Goal: Book appointment/travel/reservation

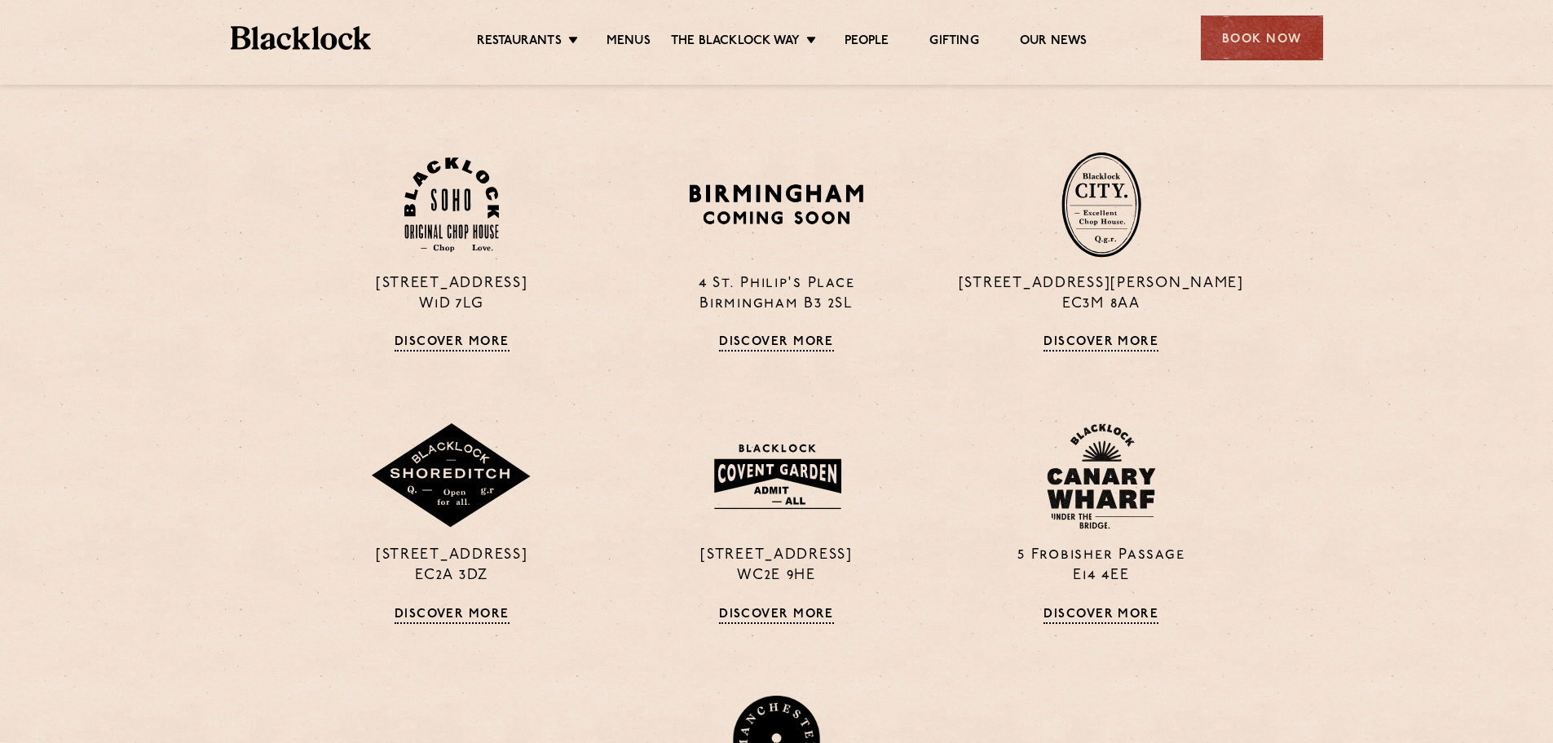
scroll to position [1060, 0]
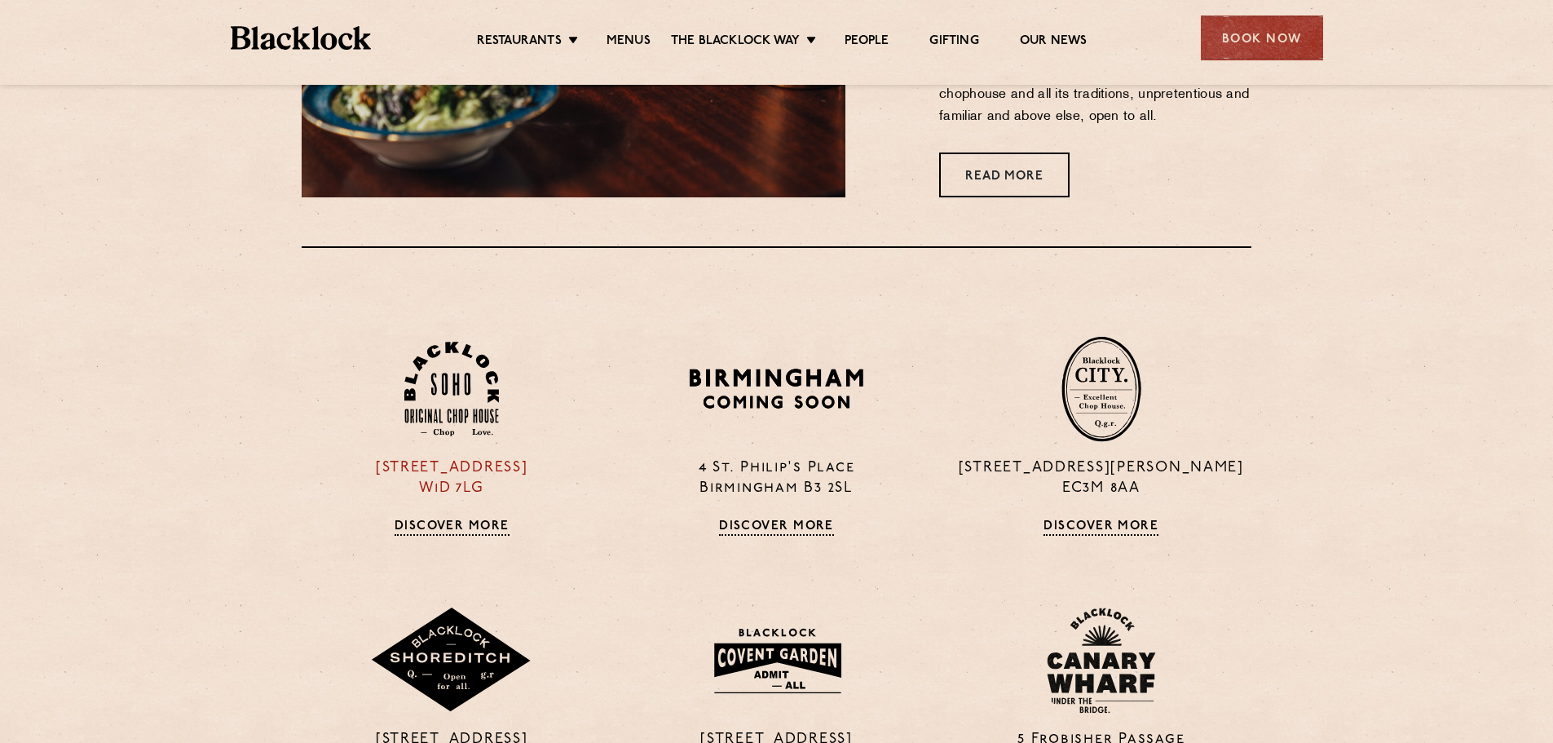
click at [411, 519] on div "24 Great Windmill Street W1D 7LG Discover More" at bounding box center [451, 436] width 325 height 200
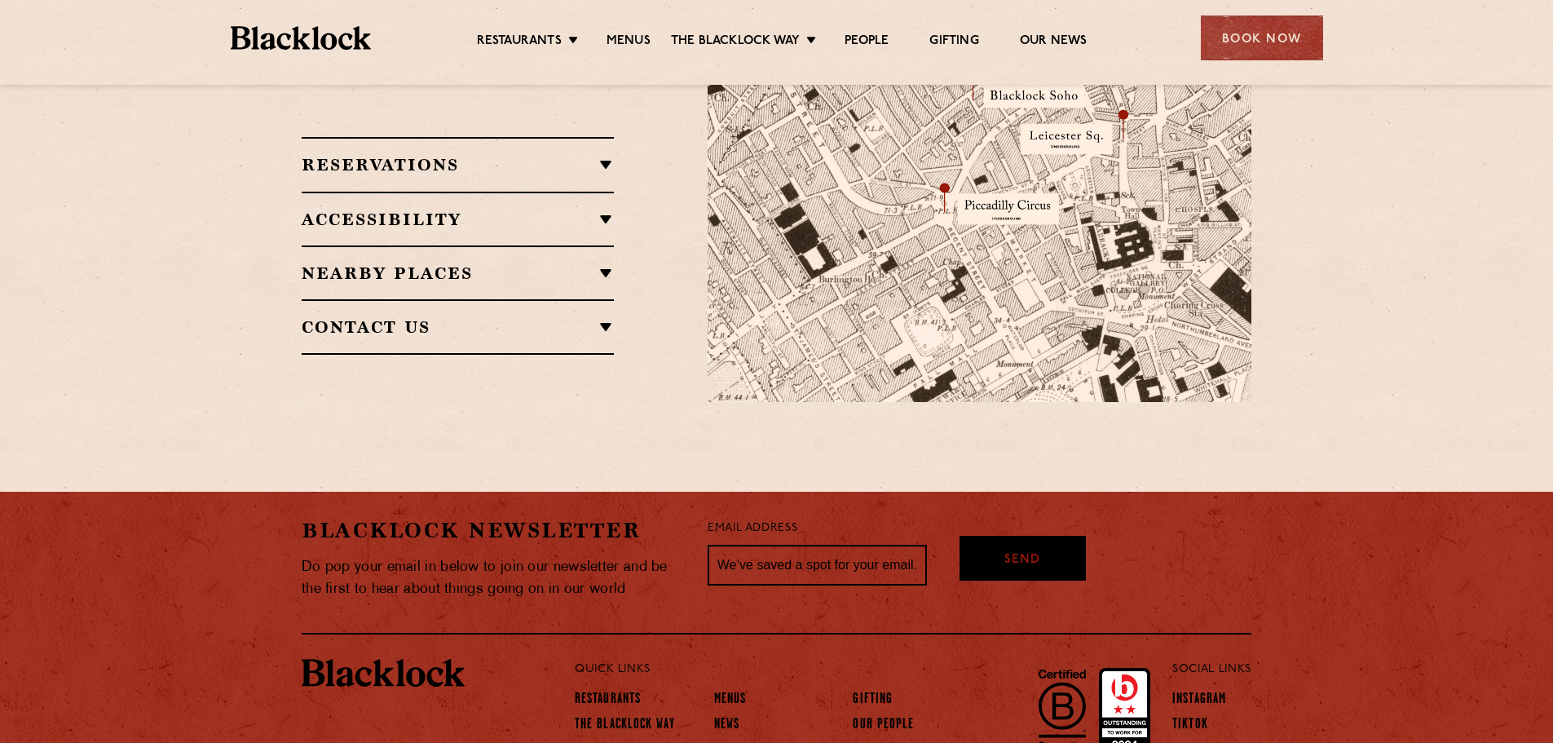
scroll to position [907, 0]
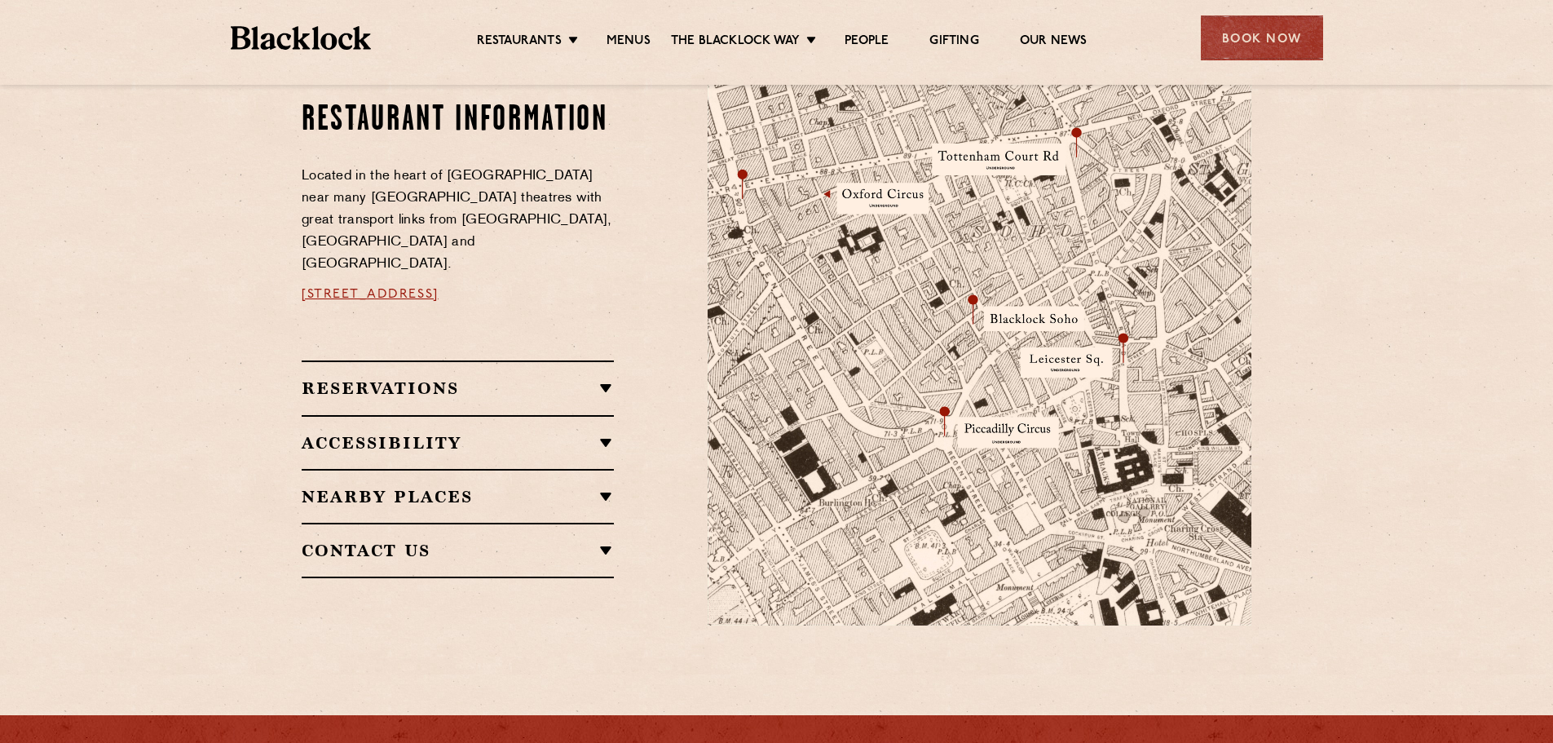
click at [588, 378] on h2 "Reservations" at bounding box center [458, 388] width 312 height 20
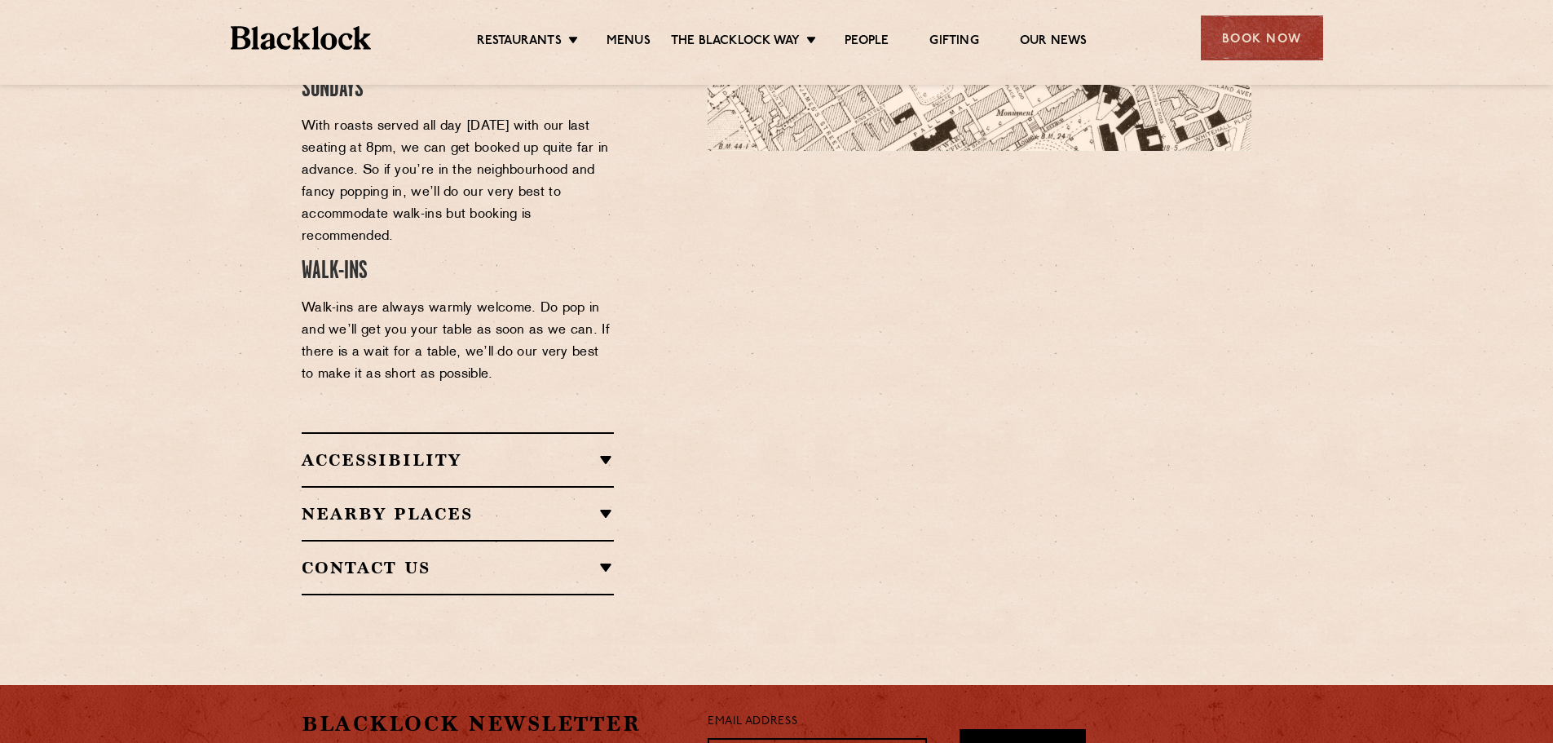
scroll to position [1559, 0]
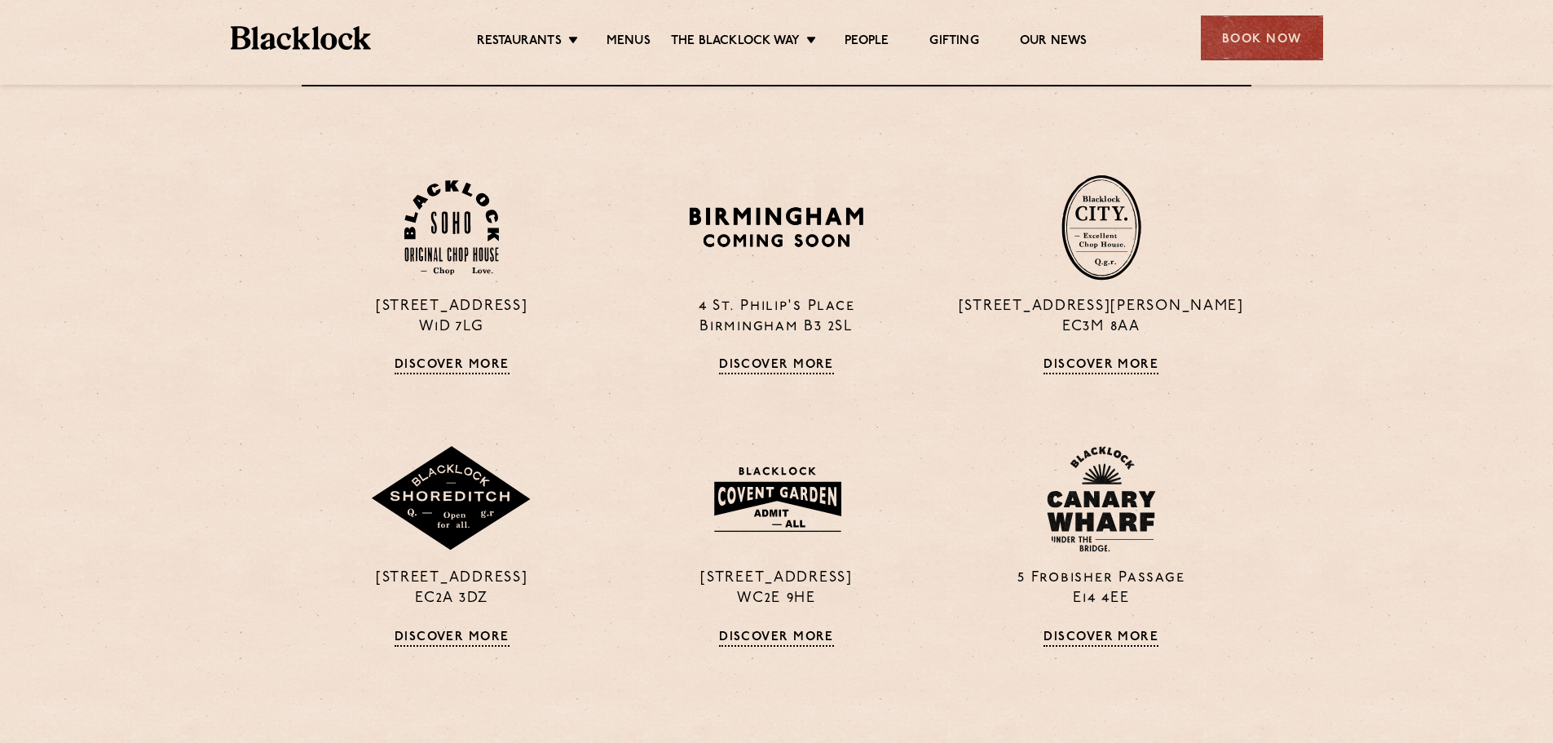
scroll to position [1223, 0]
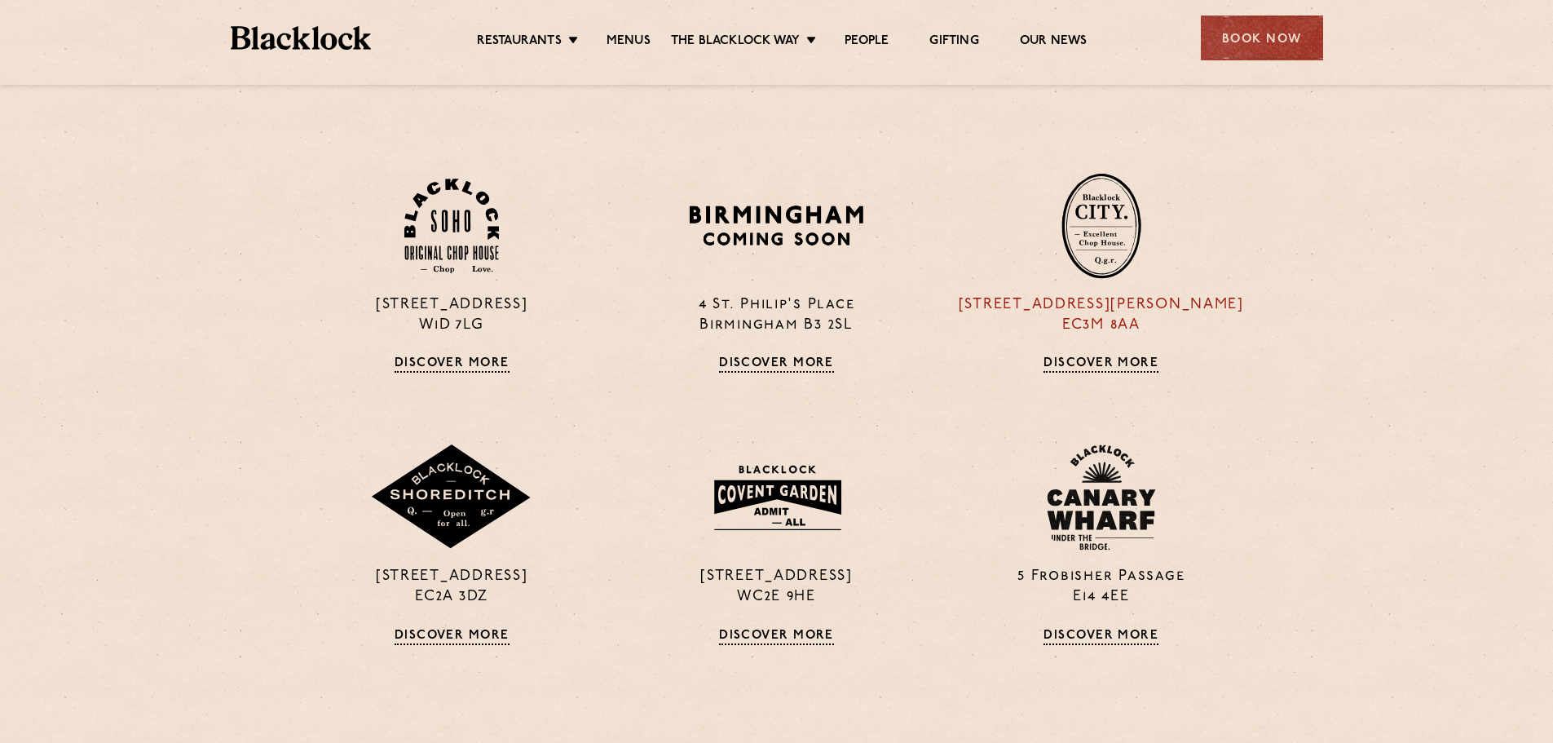
click at [1108, 368] on link "Discover More" at bounding box center [1101, 364] width 115 height 16
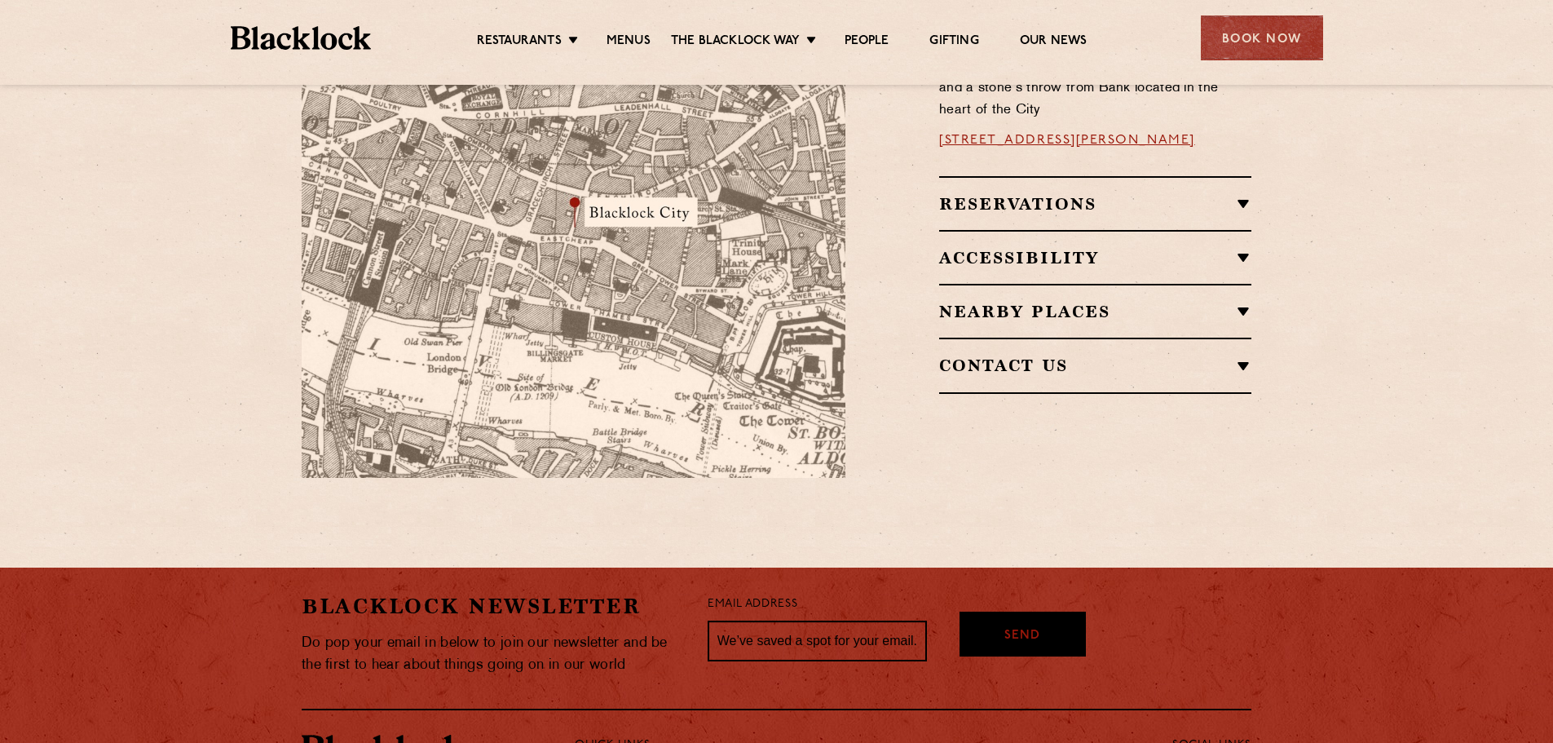
scroll to position [753, 0]
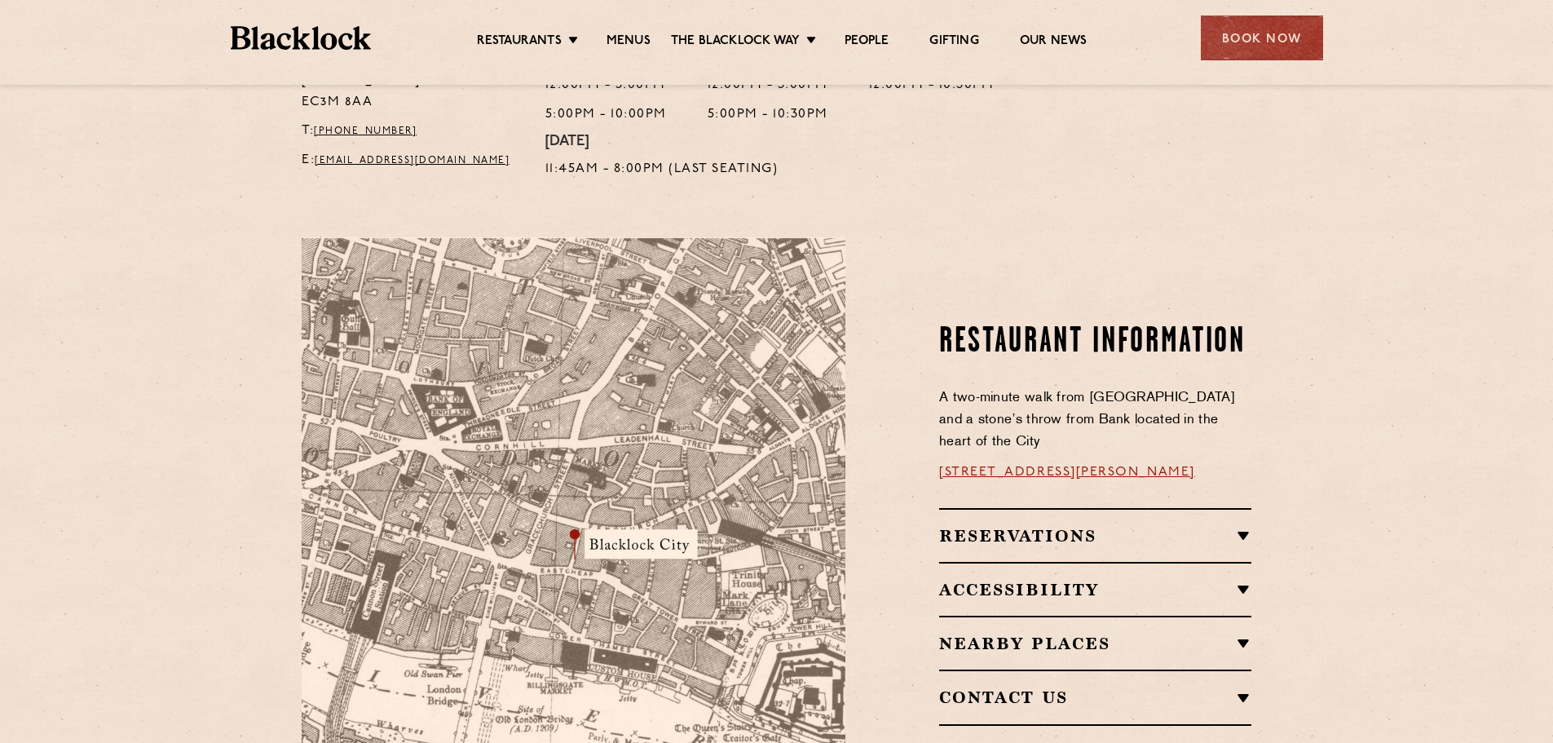
click at [1209, 526] on h2 "Reservations" at bounding box center [1095, 536] width 312 height 20
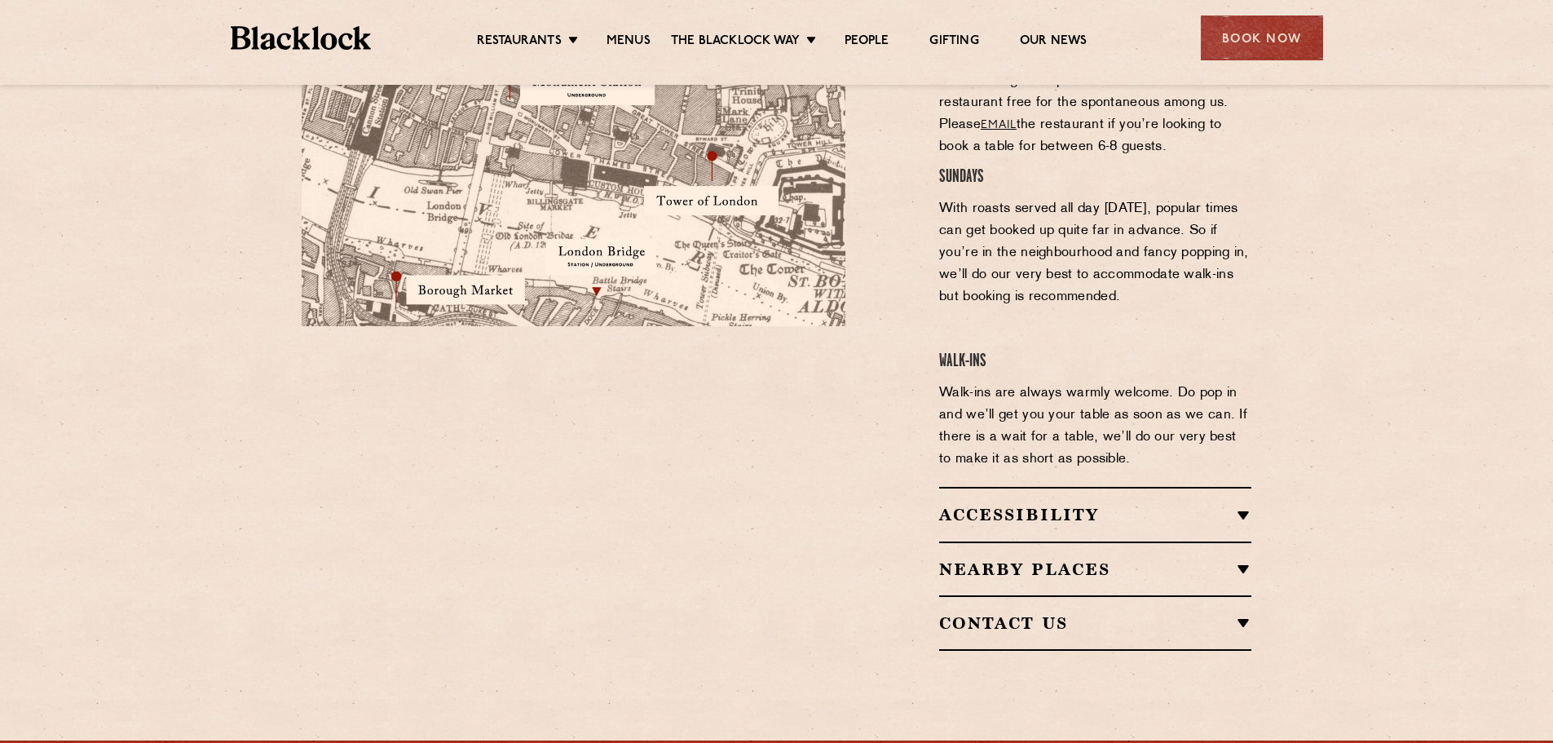
scroll to position [1242, 0]
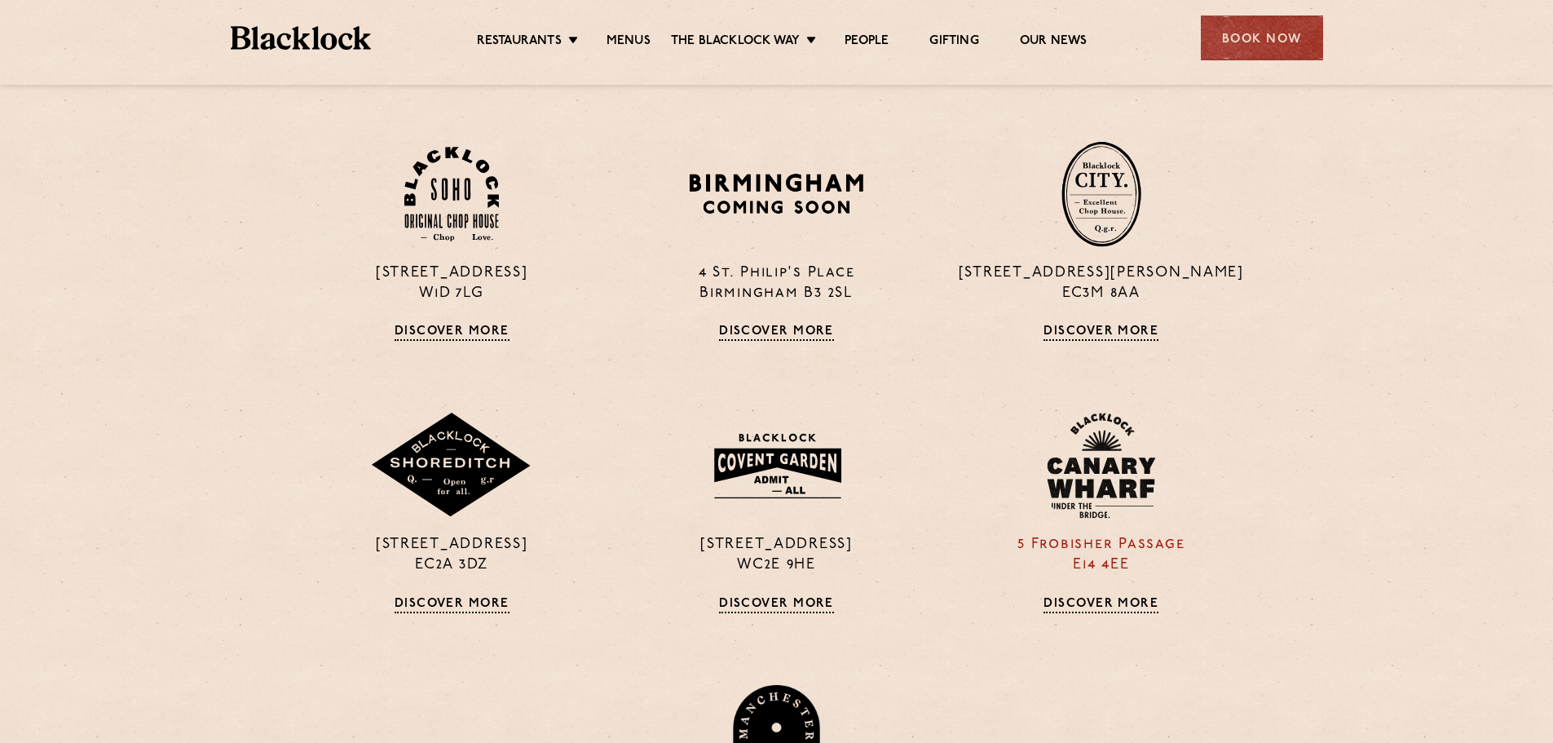
scroll to position [1223, 0]
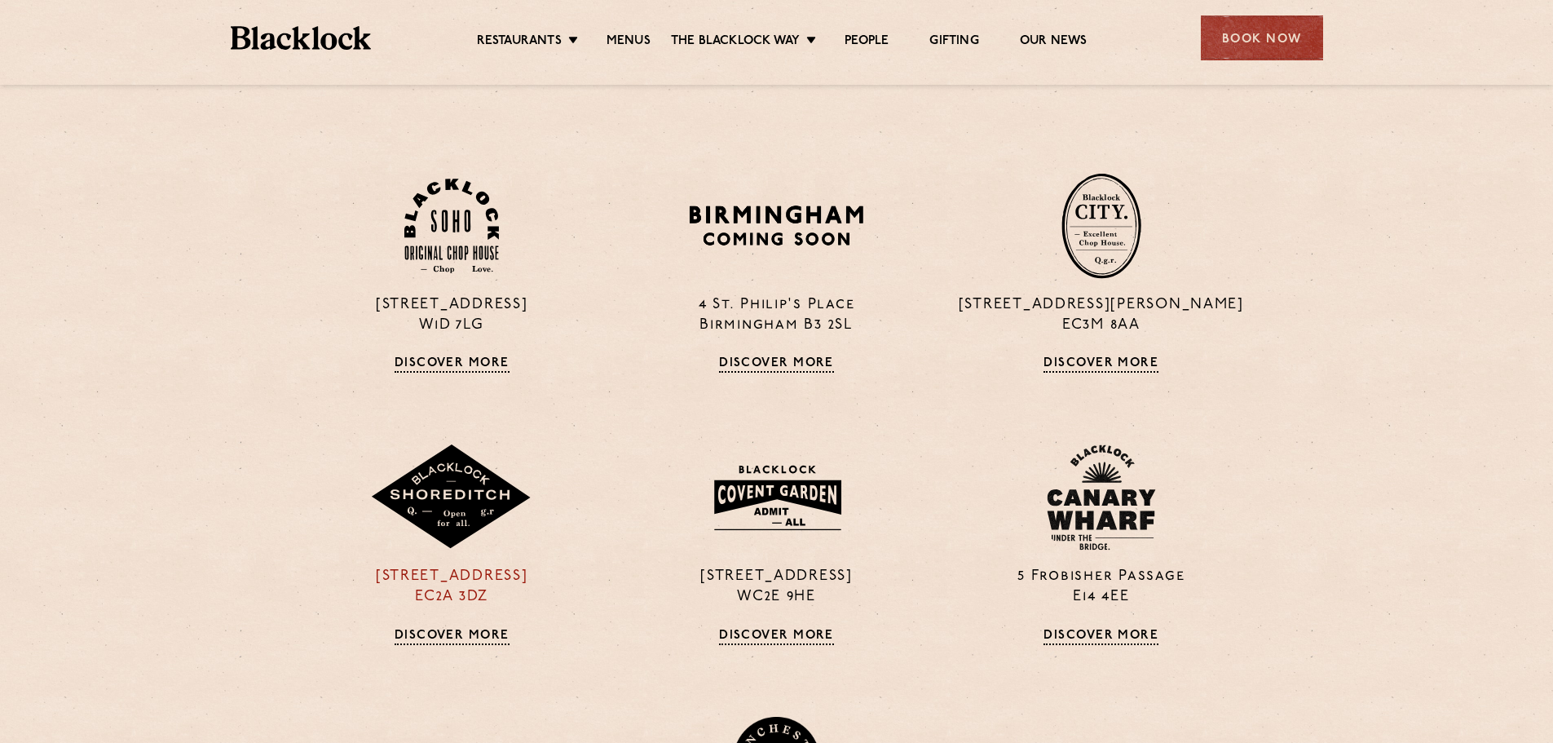
click at [422, 633] on link "Discover More" at bounding box center [452, 637] width 115 height 16
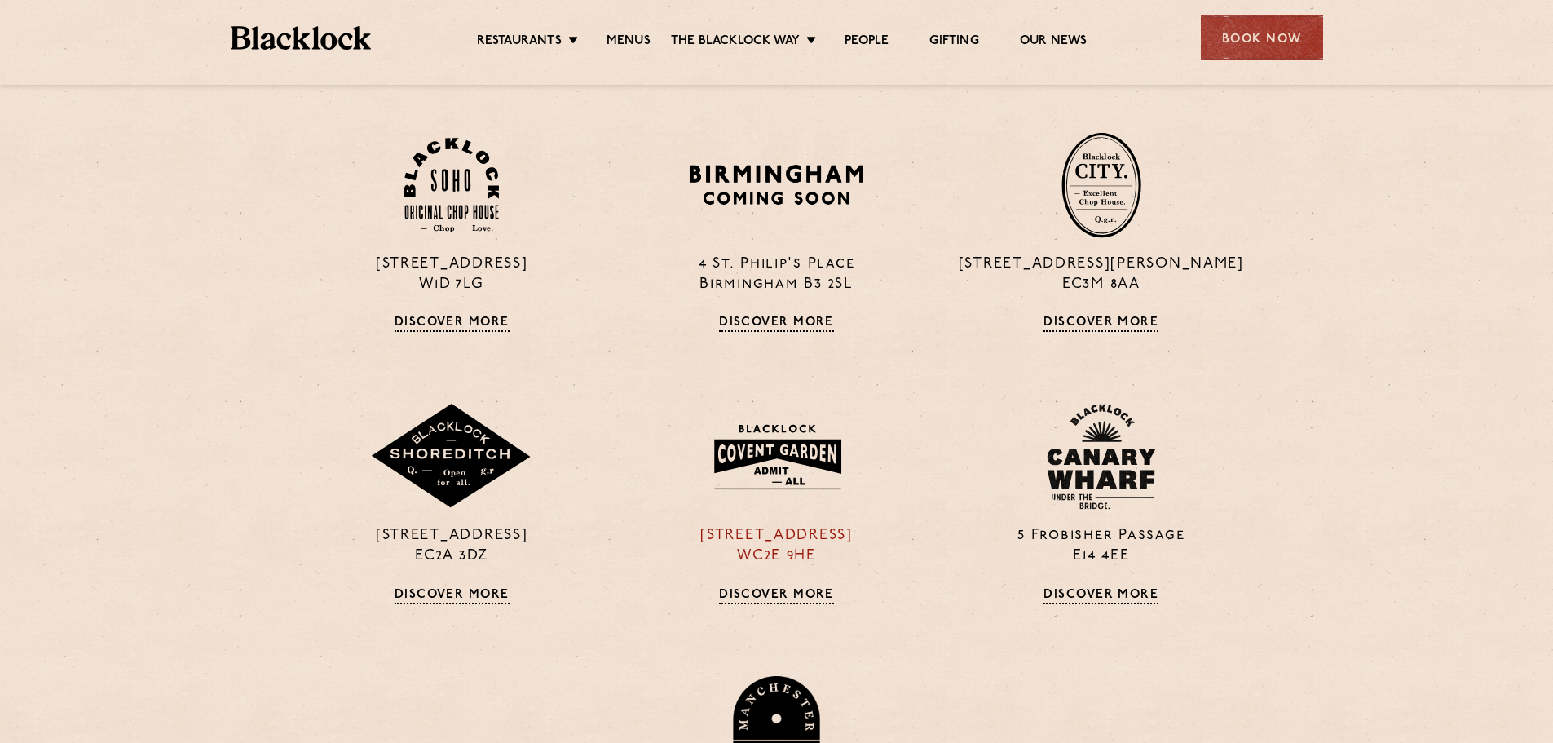
scroll to position [1305, 0]
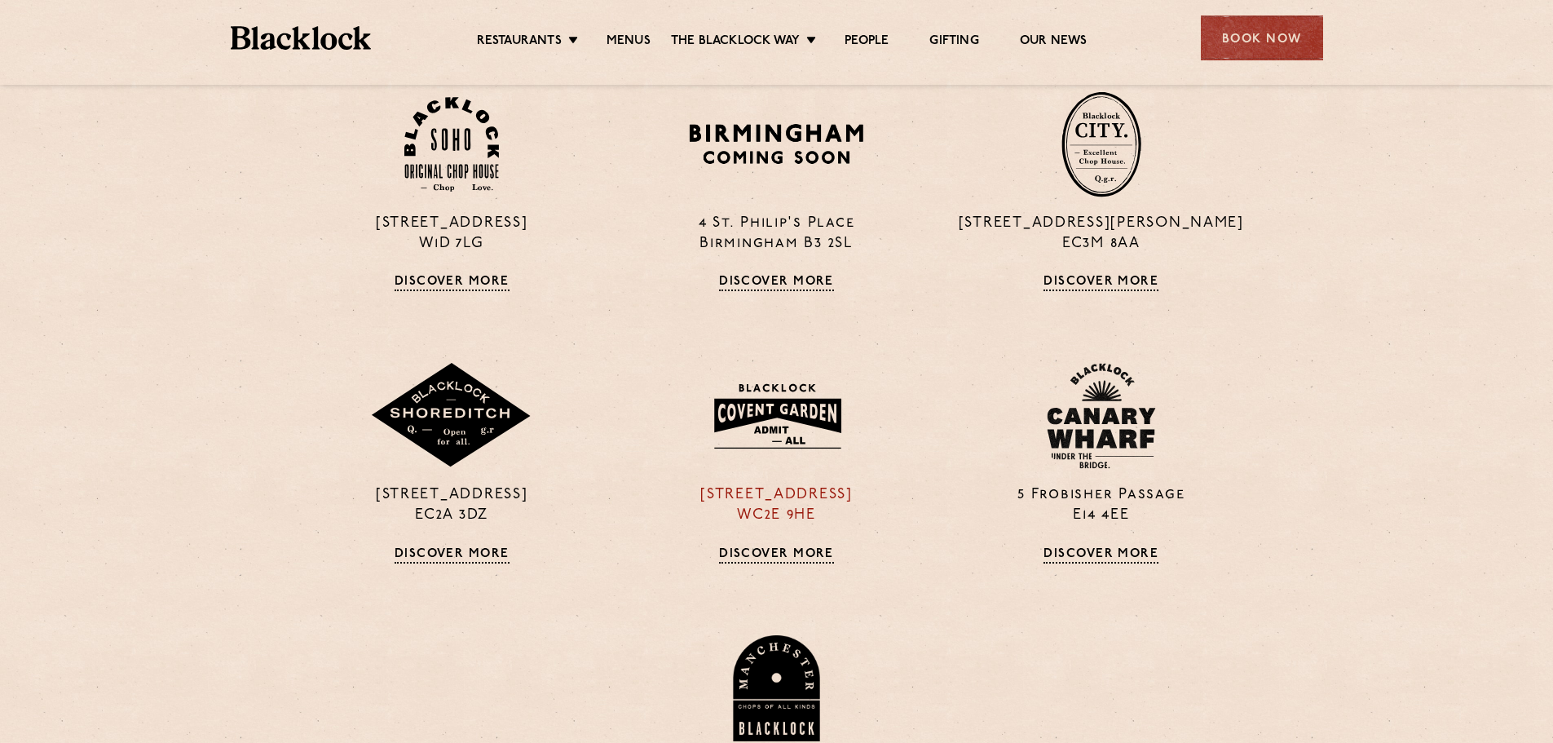
click at [799, 553] on link "Discover More" at bounding box center [776, 555] width 115 height 16
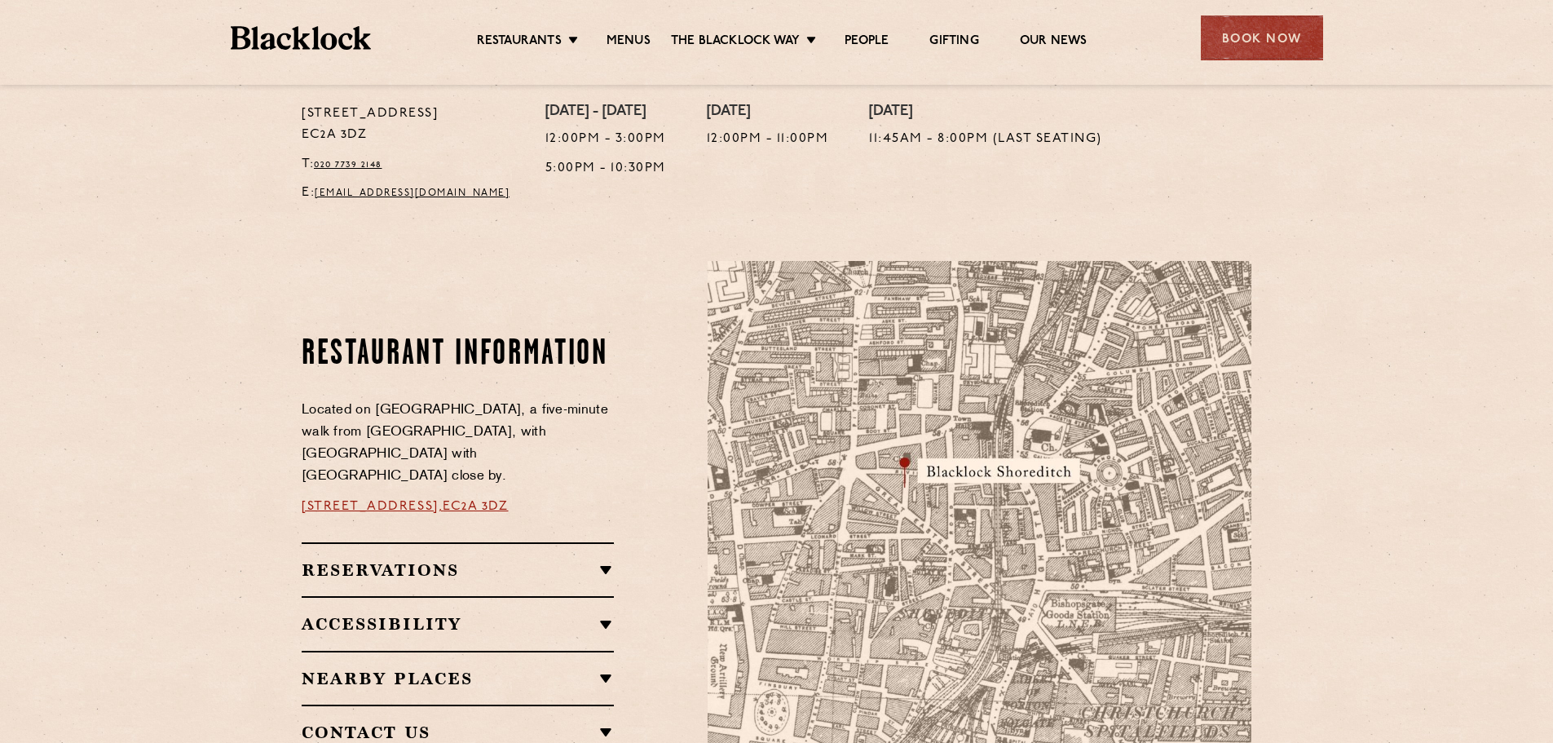
scroll to position [734, 0]
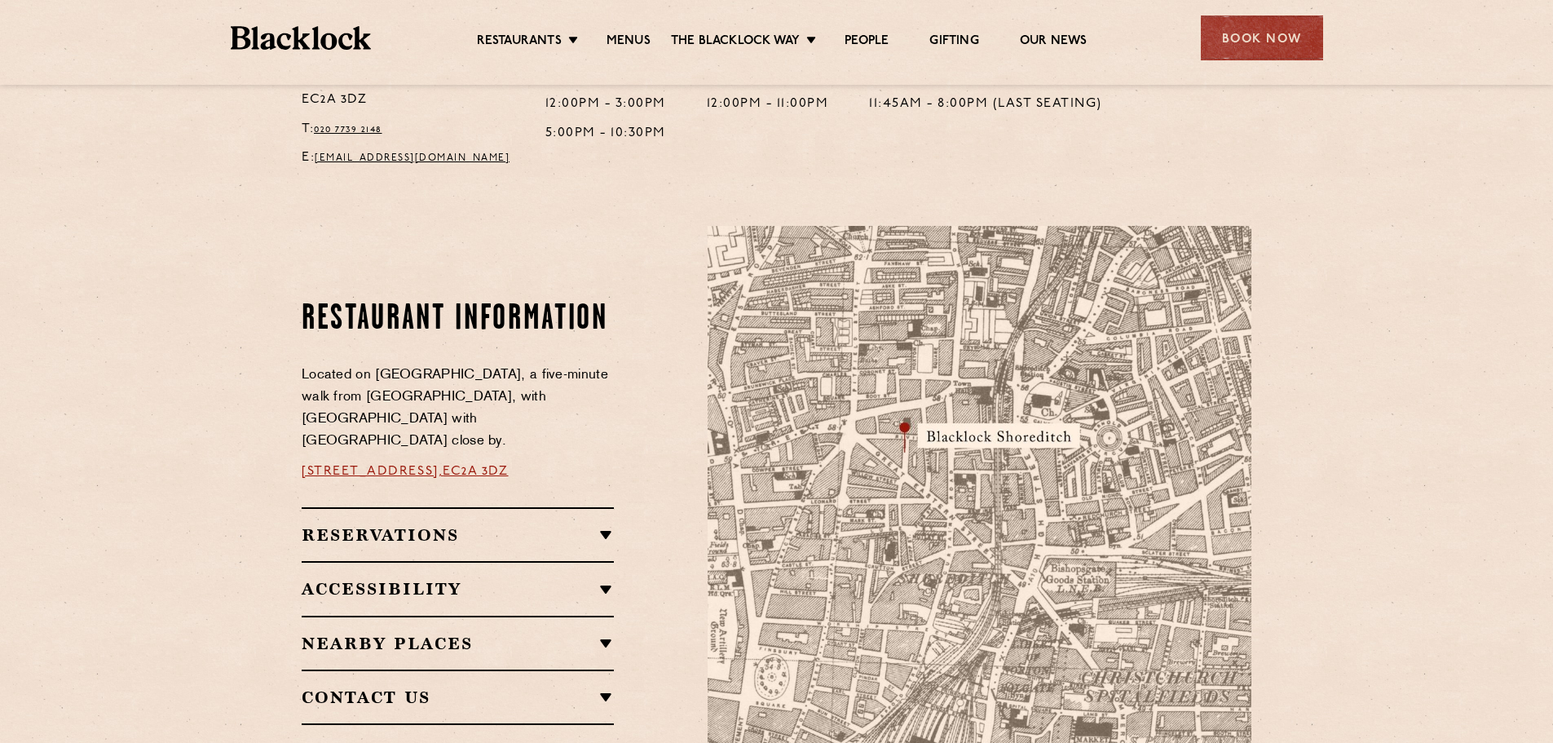
click at [604, 513] on div "Reservations Walk-Ins Walk-ins are always warmly welcome. Do pop in and we’ll g…" at bounding box center [458, 534] width 312 height 54
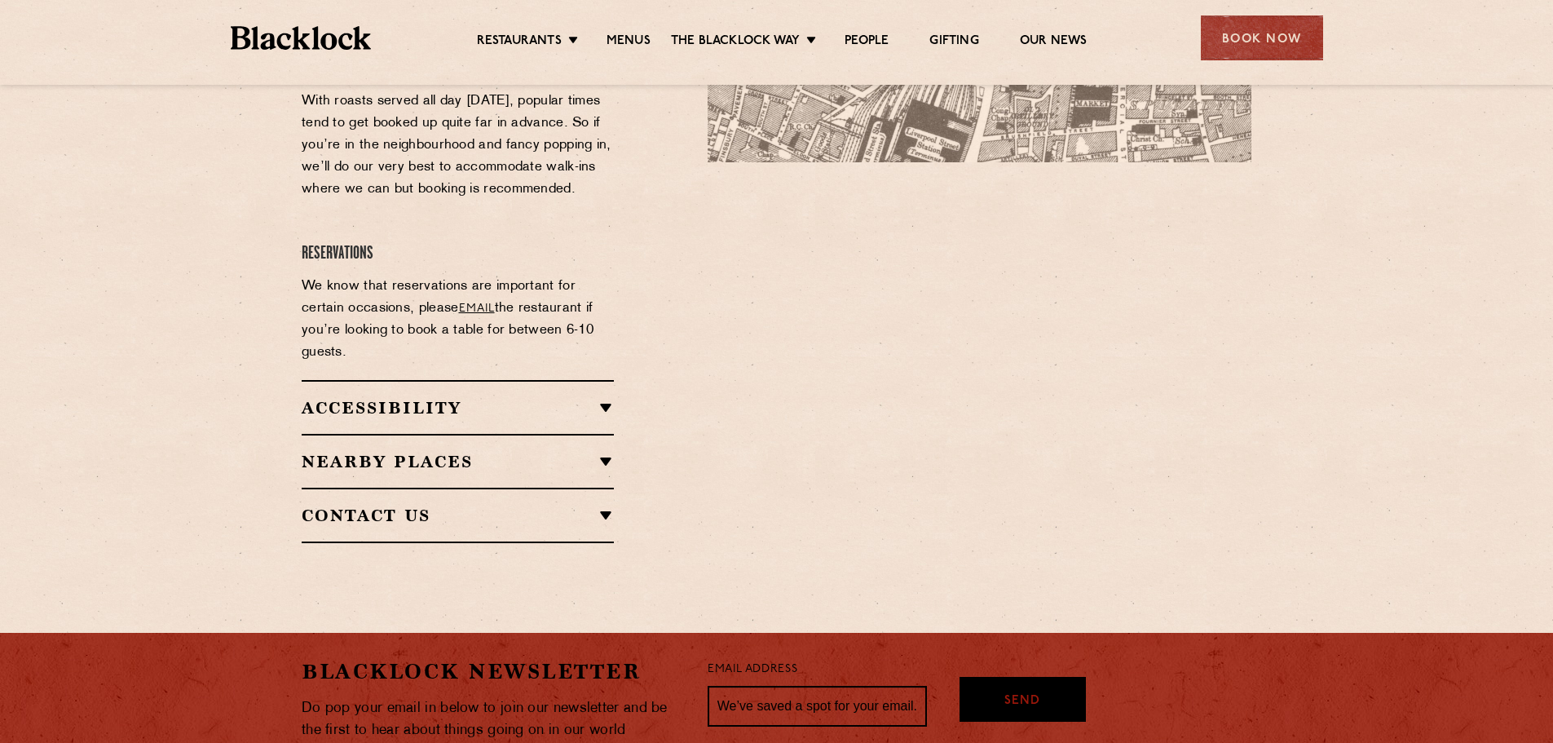
scroll to position [1386, 0]
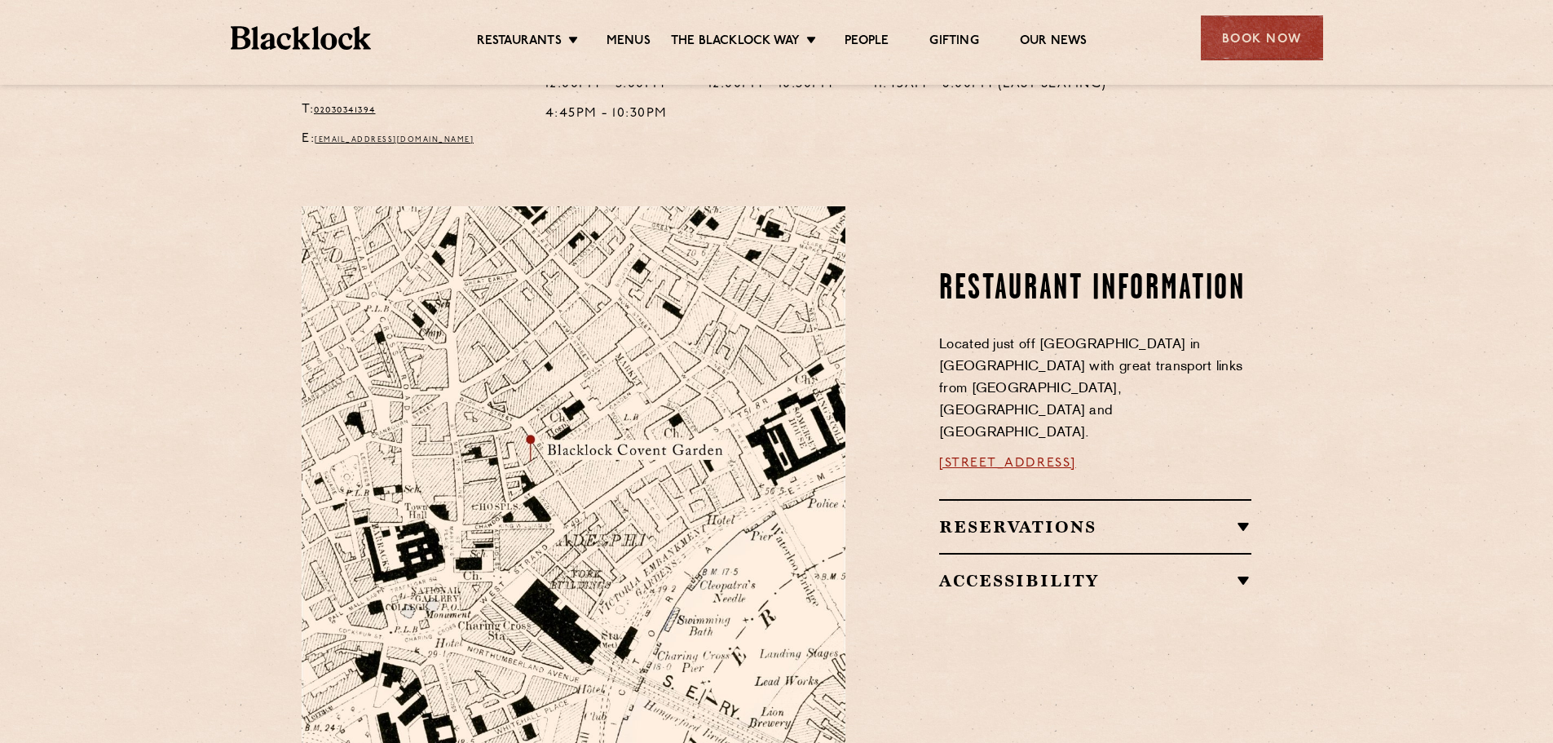
scroll to position [1060, 0]
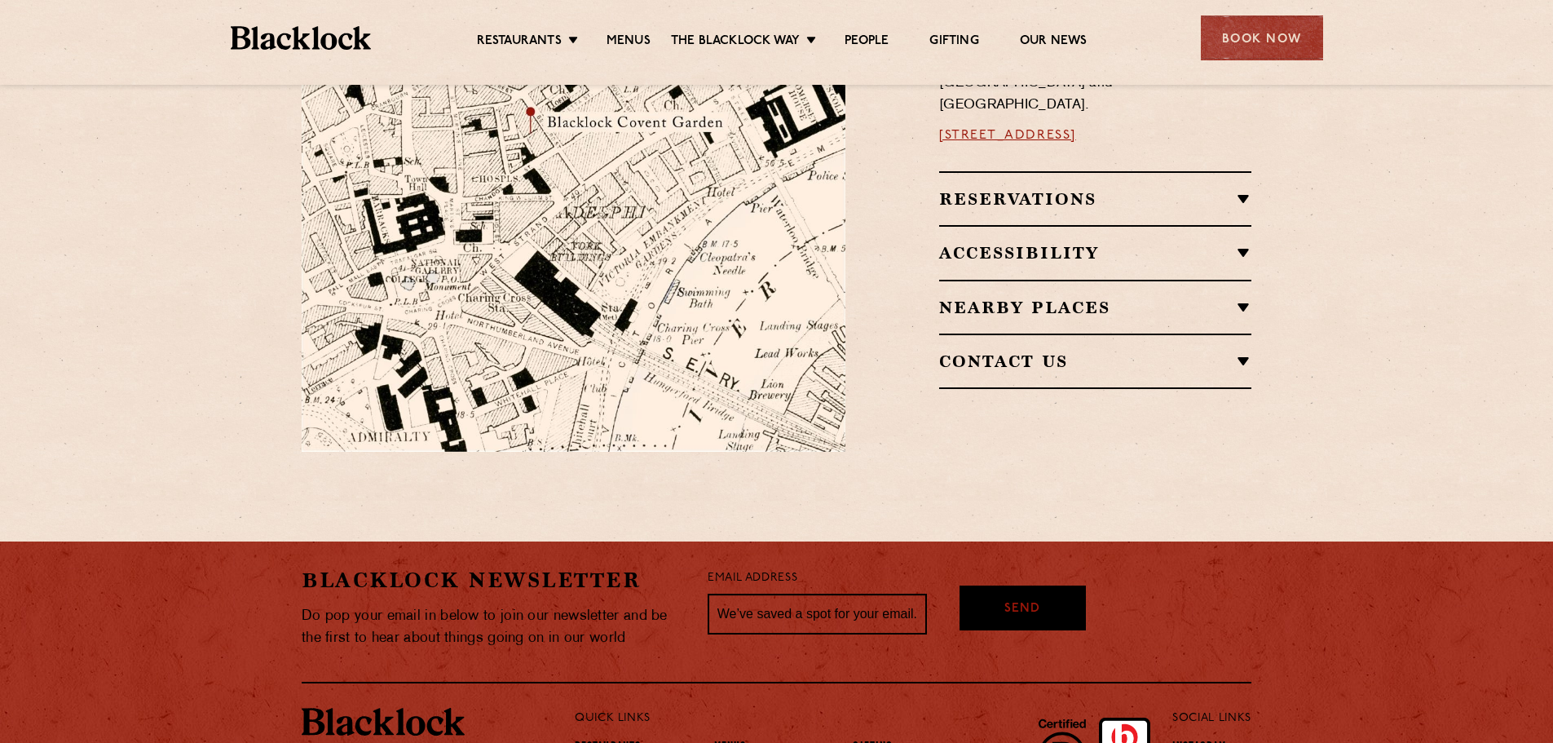
click at [1206, 189] on h2 "Reservations" at bounding box center [1095, 199] width 312 height 20
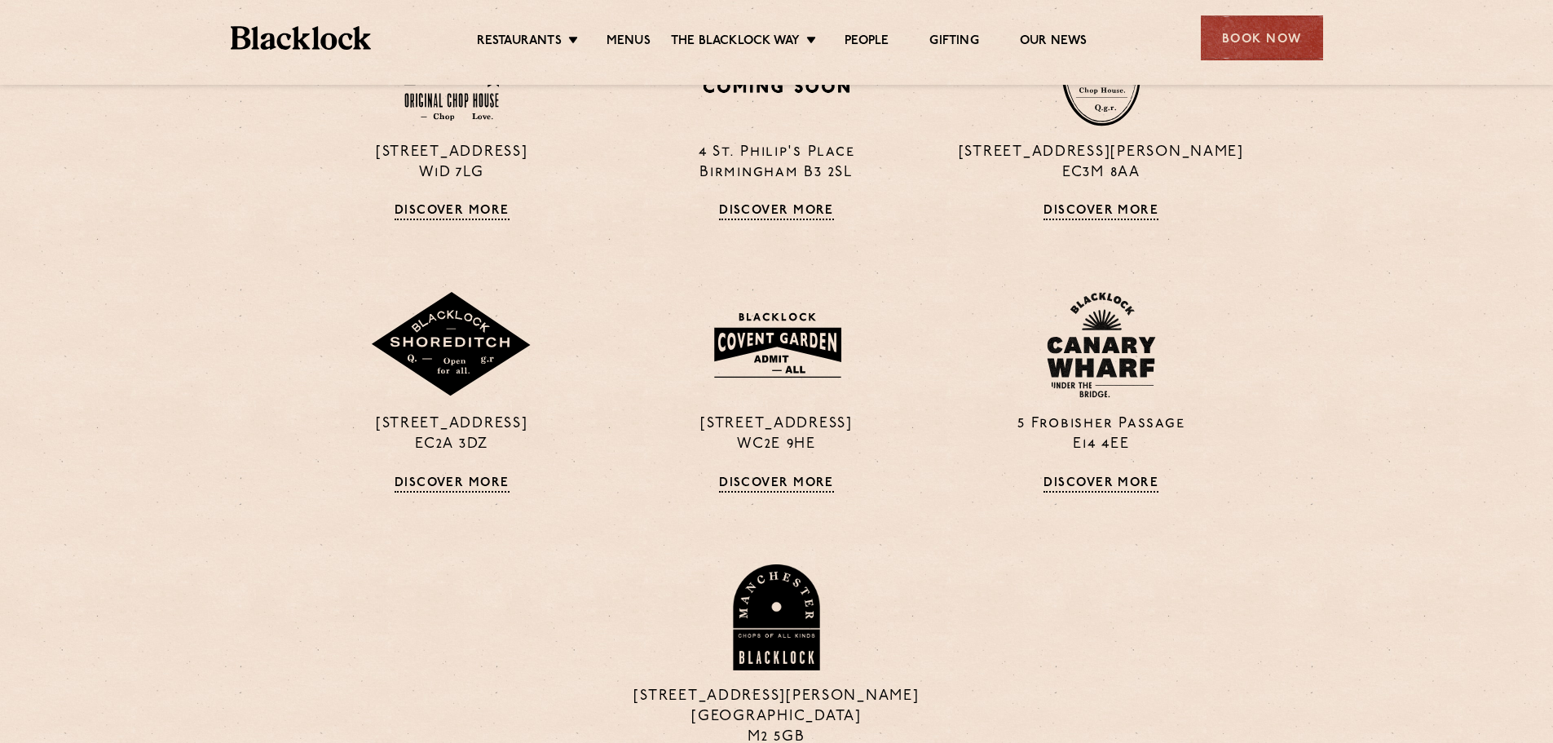
scroll to position [1386, 0]
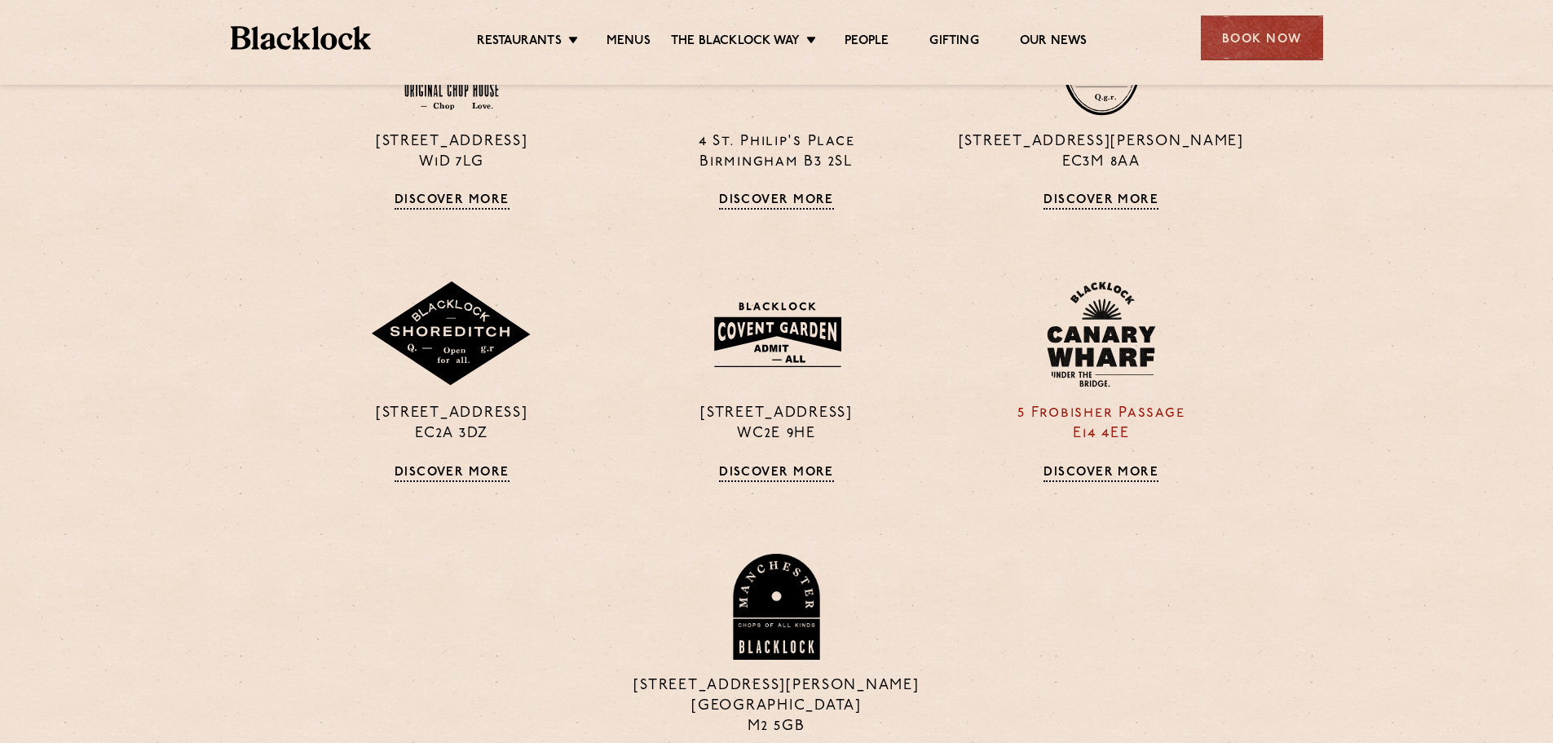
click at [1114, 454] on div "5 Frobisher Passage E14 4EE Discover More" at bounding box center [1101, 381] width 325 height 200
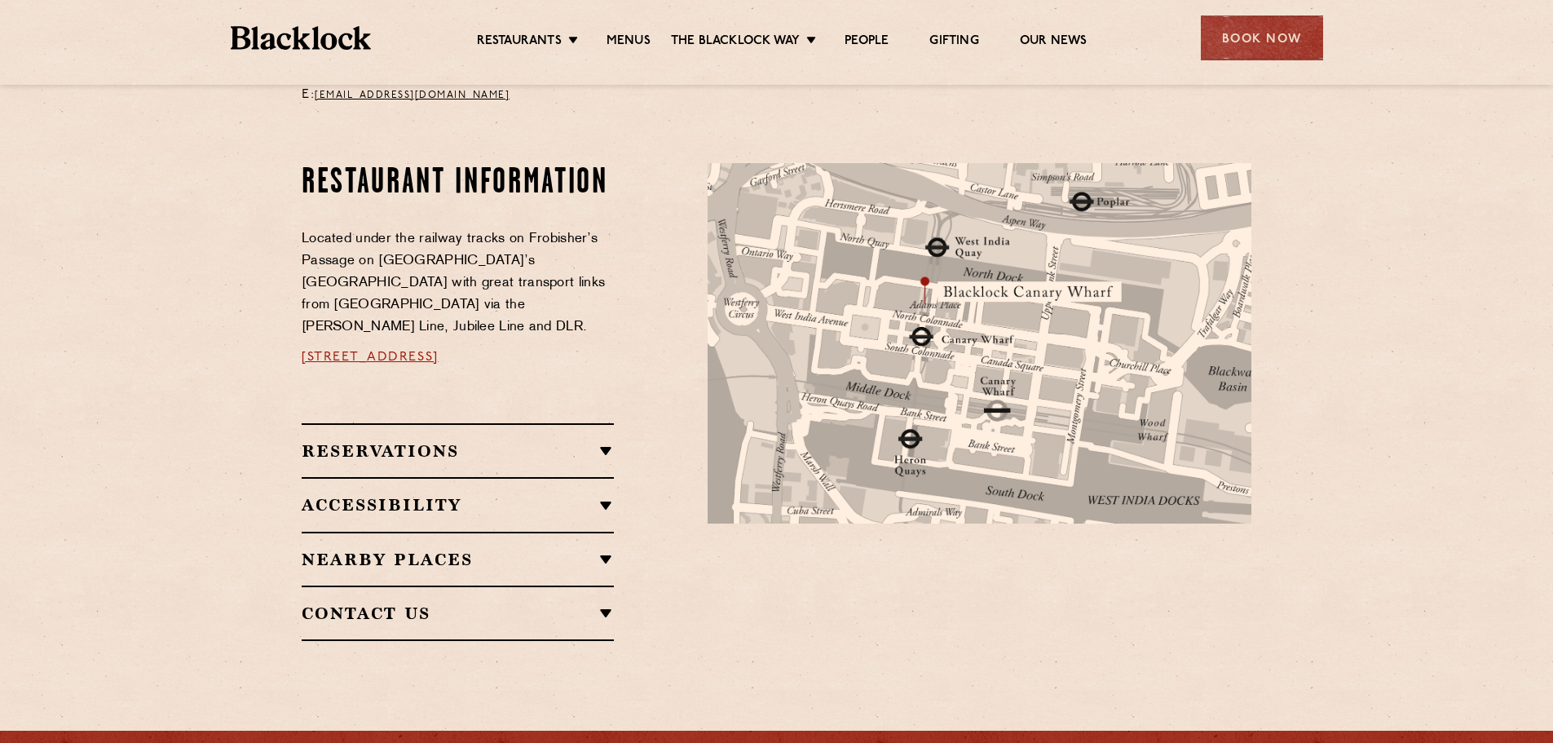
scroll to position [979, 0]
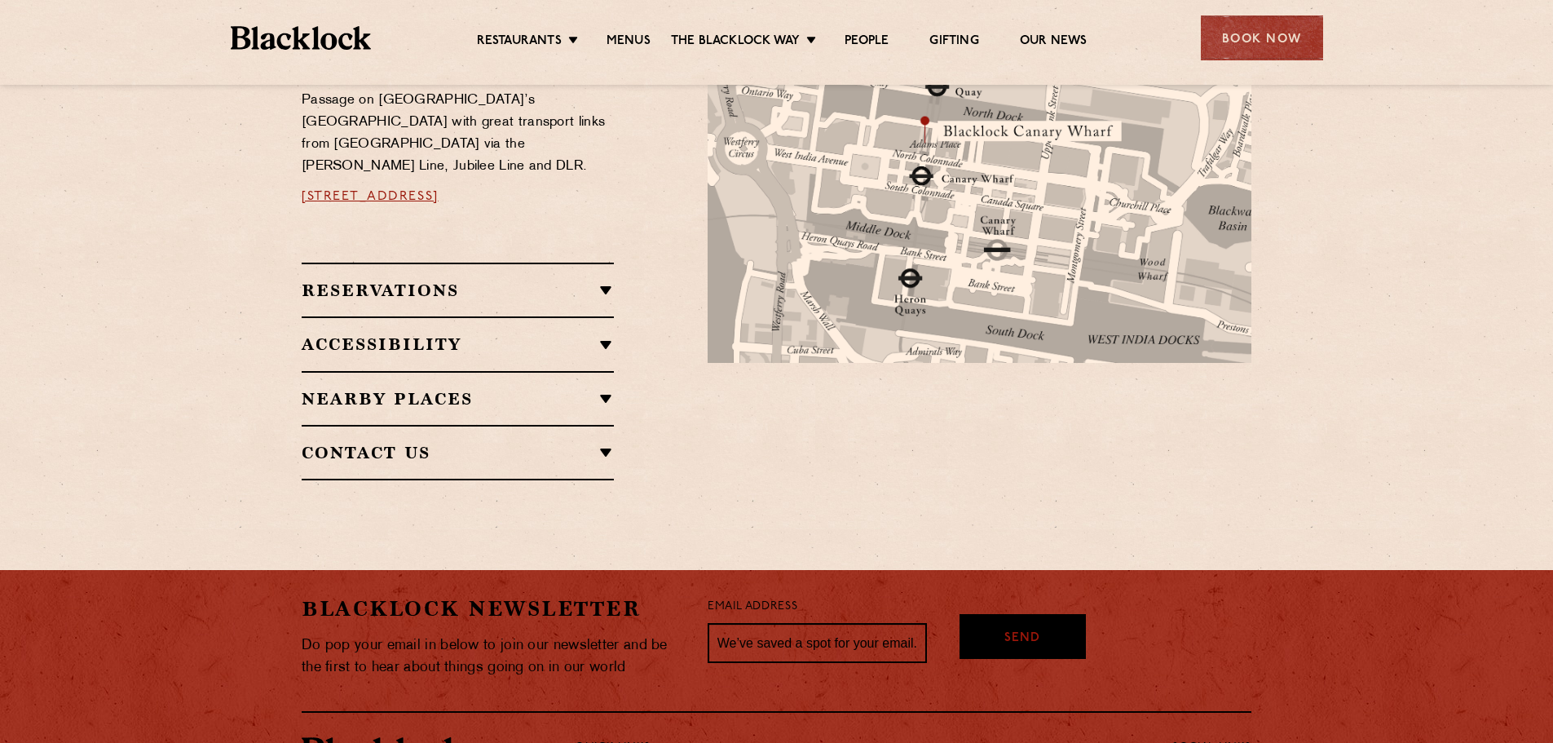
click at [600, 281] on h2 "Reservations" at bounding box center [458, 291] width 312 height 20
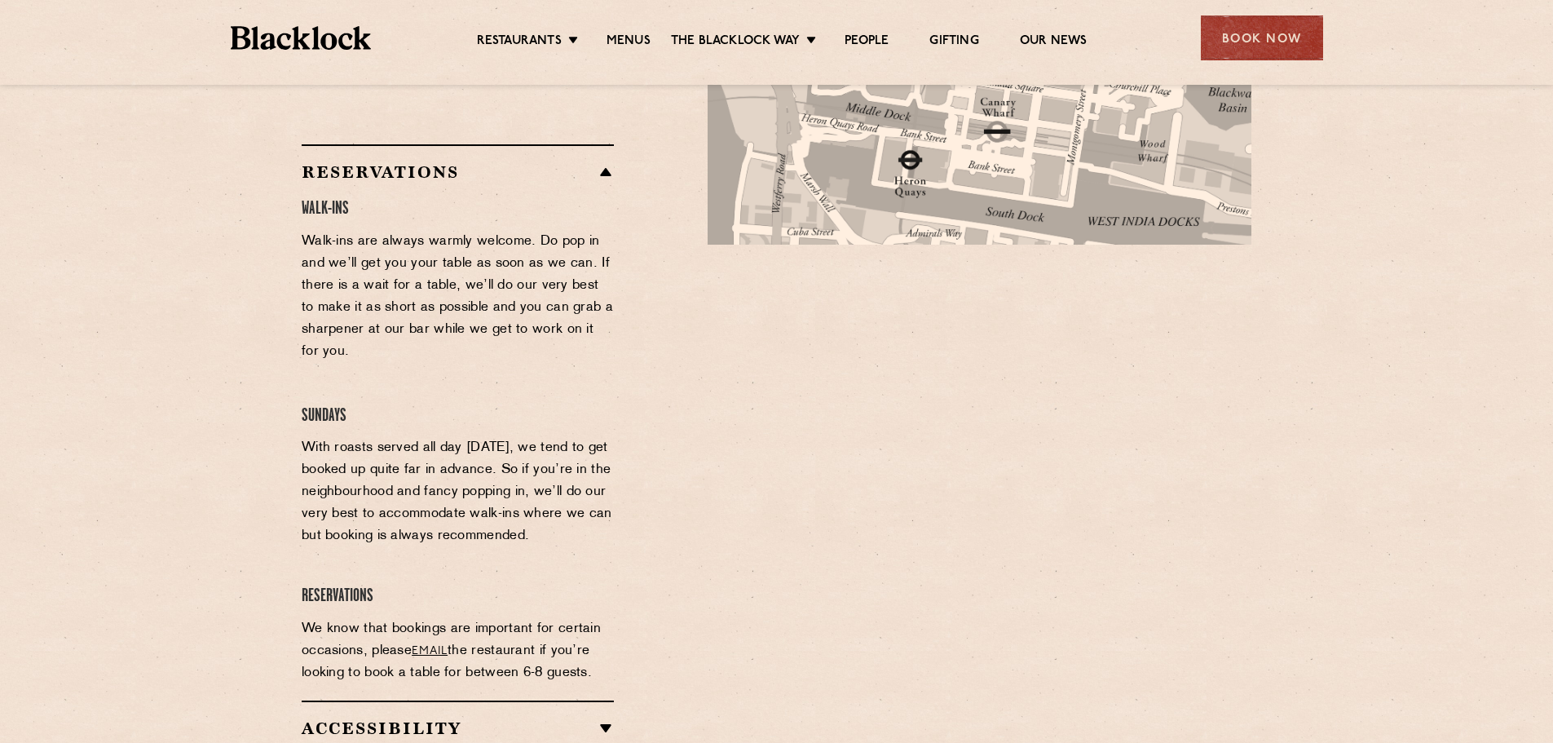
scroll to position [1060, 0]
